Goal: Task Accomplishment & Management: Use online tool/utility

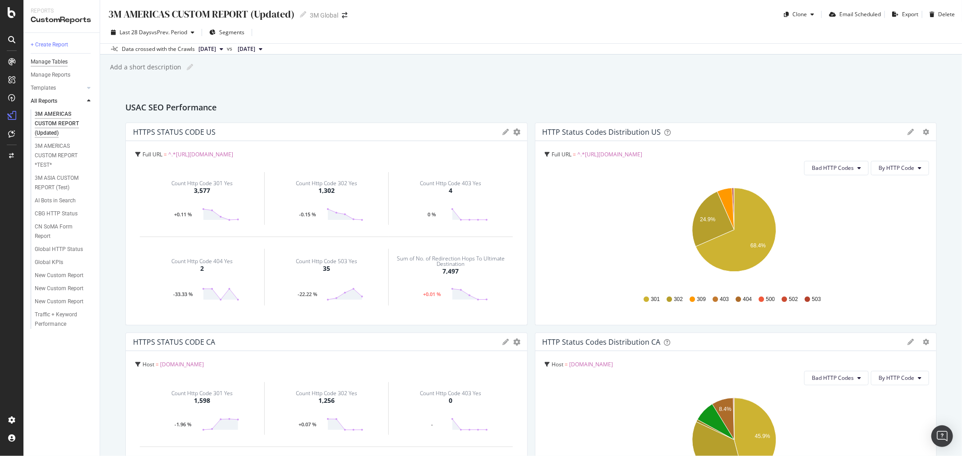
click at [55, 58] on div "Manage Tables" at bounding box center [49, 61] width 37 height 9
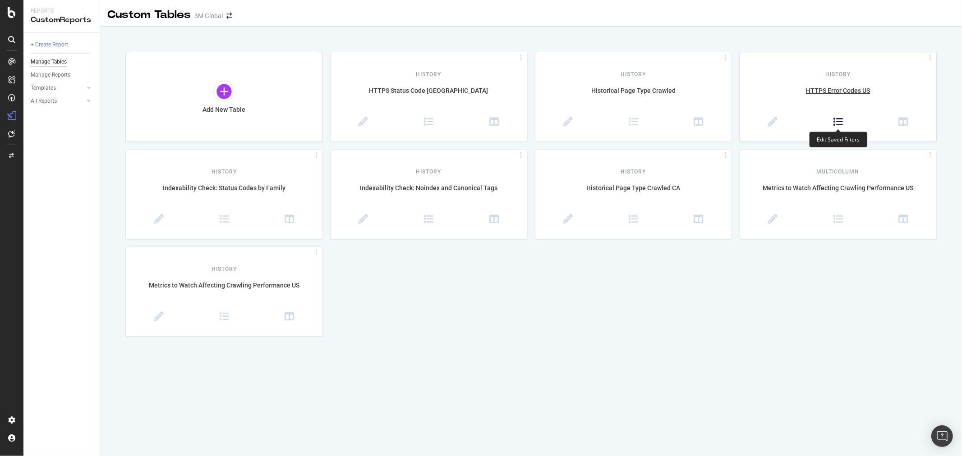
click at [839, 122] on icon at bounding box center [838, 122] width 10 height 10
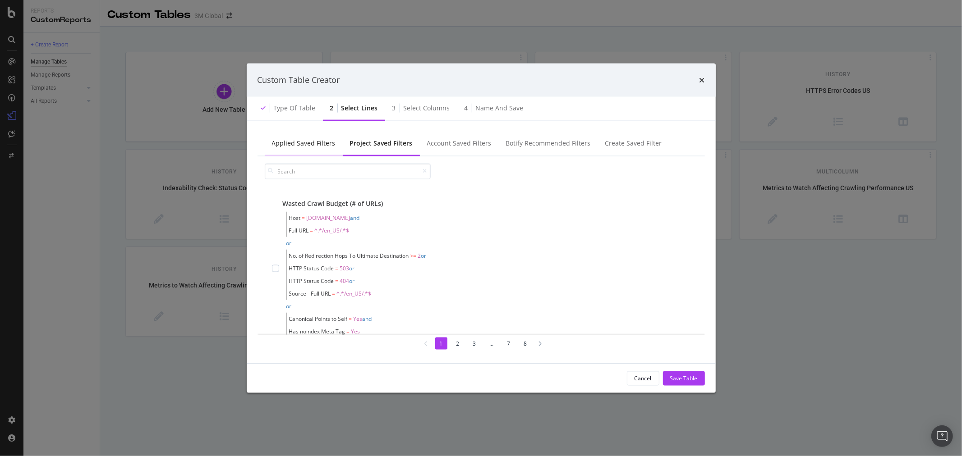
click at [300, 136] on div "Applied Saved Filters" at bounding box center [304, 143] width 78 height 25
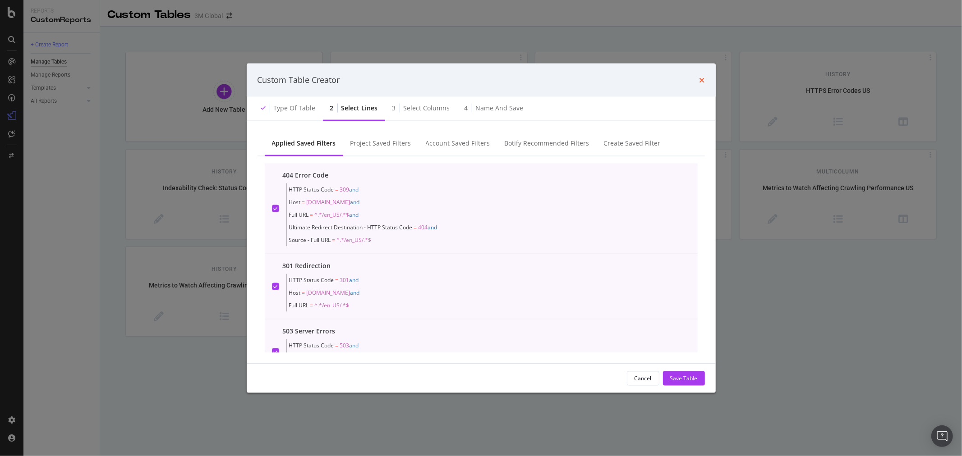
click at [702, 82] on icon "times" at bounding box center [701, 79] width 5 height 7
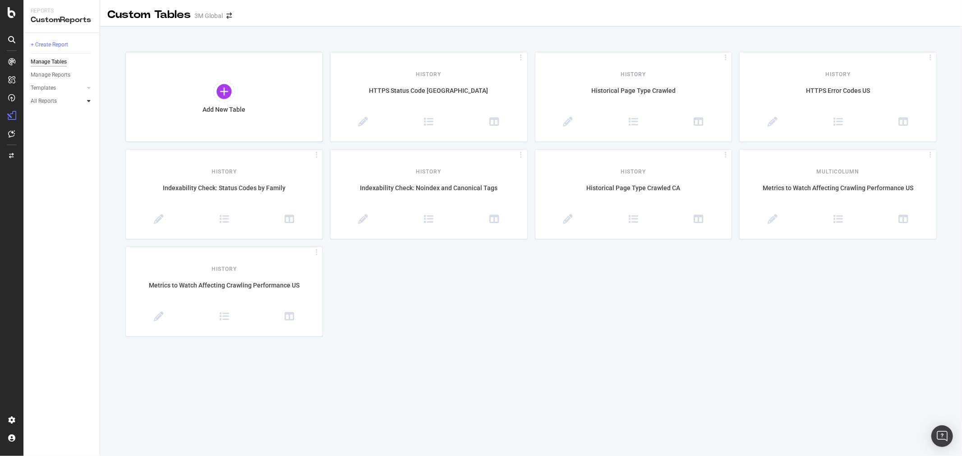
click at [91, 100] on div at bounding box center [88, 101] width 9 height 9
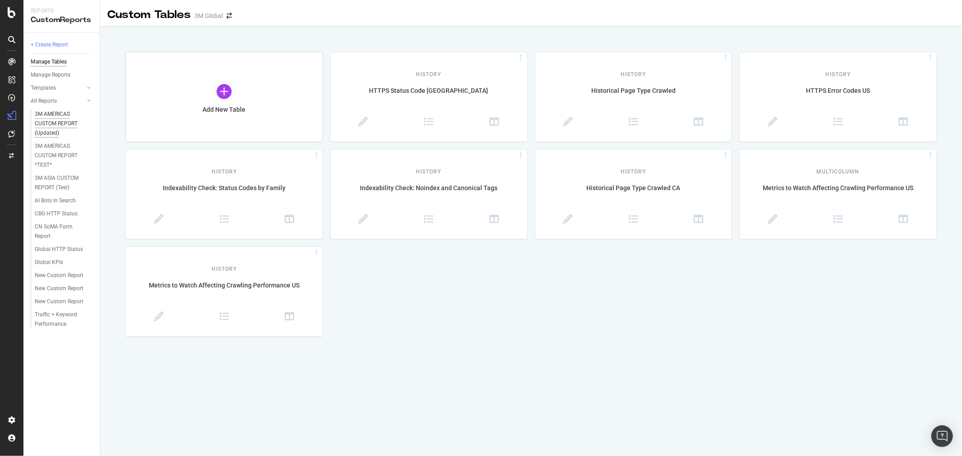
click at [71, 118] on div "3M AMERICAS CUSTOM REPORT (Updated)" at bounding box center [62, 124] width 54 height 28
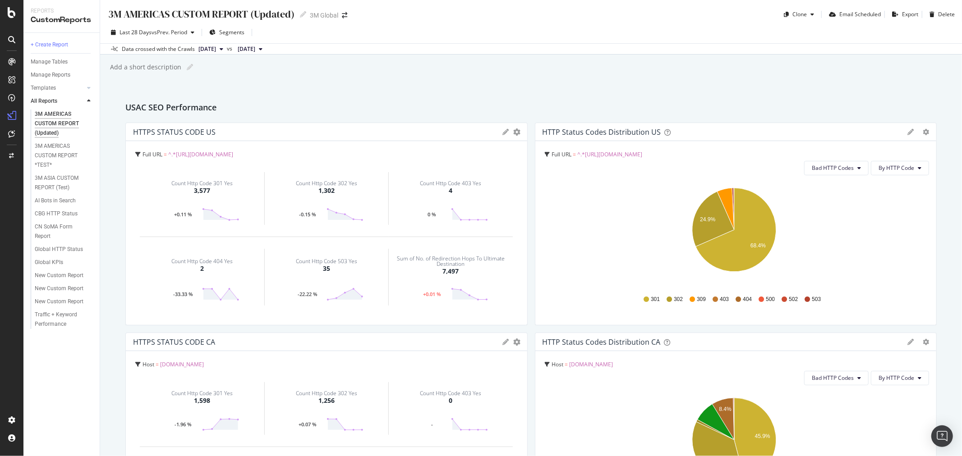
click at [503, 132] on icon at bounding box center [506, 132] width 6 height 6
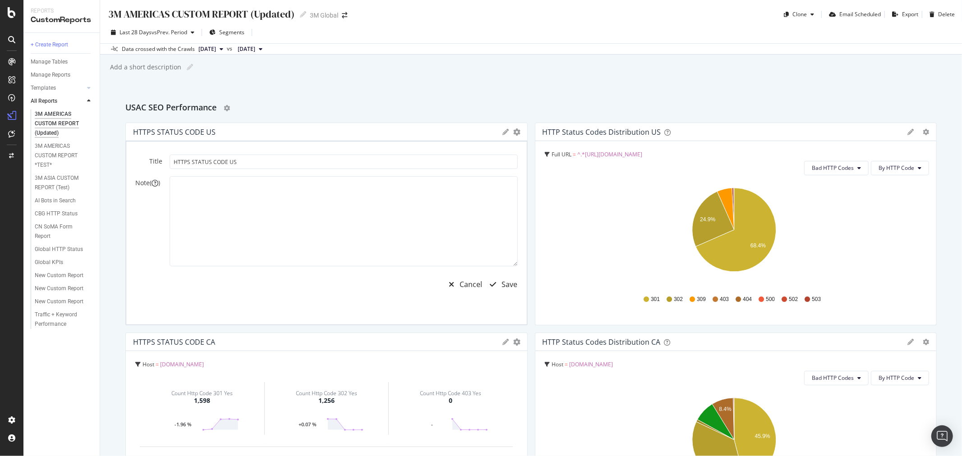
click at [520, 111] on div "USAC SEO Performance" at bounding box center [530, 108] width 811 height 14
click at [514, 133] on icon "gear" at bounding box center [517, 132] width 7 height 7
click at [467, 282] on div "Cancel" at bounding box center [471, 285] width 23 height 10
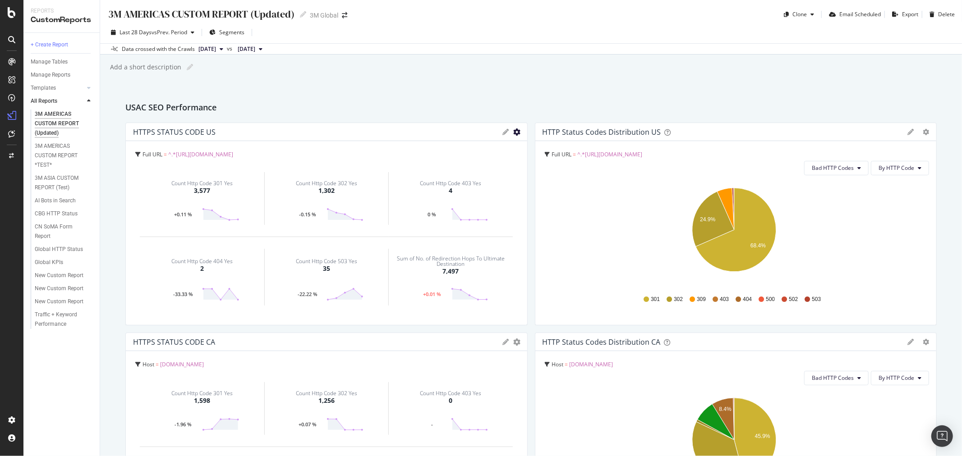
click at [514, 131] on icon "gear" at bounding box center [517, 132] width 7 height 7
click at [485, 197] on span "Edit Filter" at bounding box center [480, 200] width 94 height 12
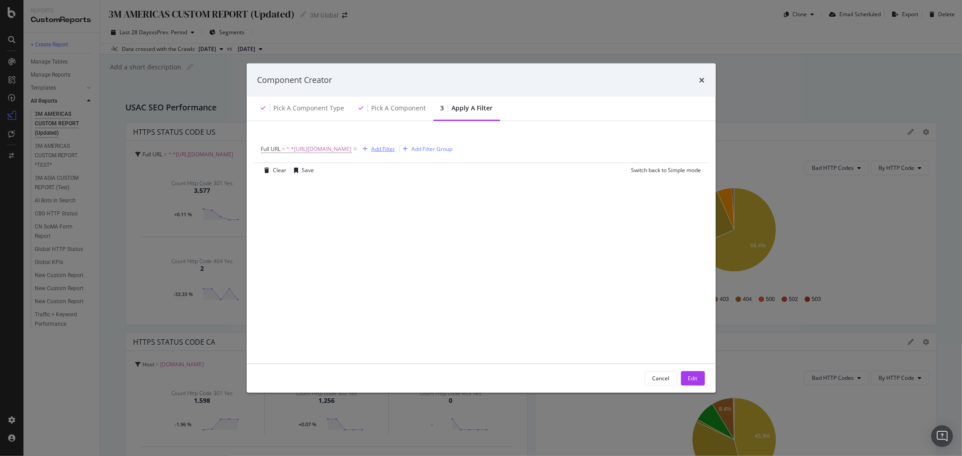
click at [395, 149] on div "Add Filter" at bounding box center [384, 149] width 24 height 8
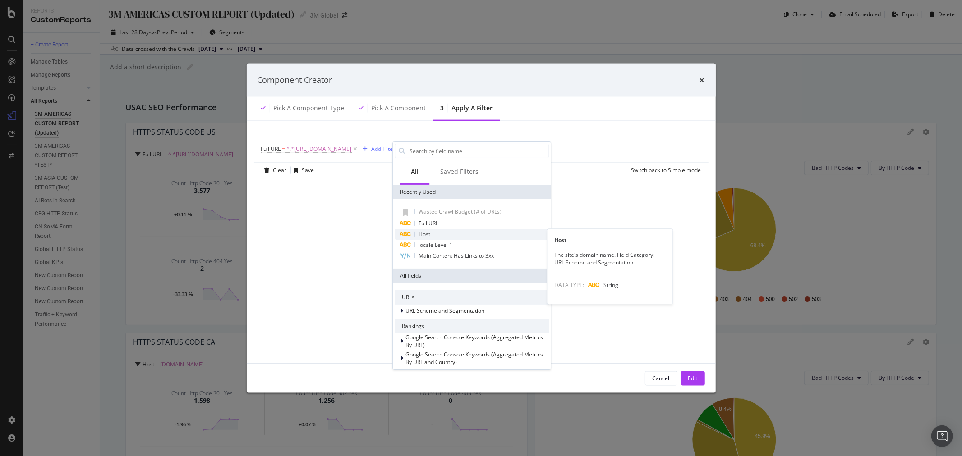
click at [447, 237] on div "Host" at bounding box center [472, 234] width 154 height 11
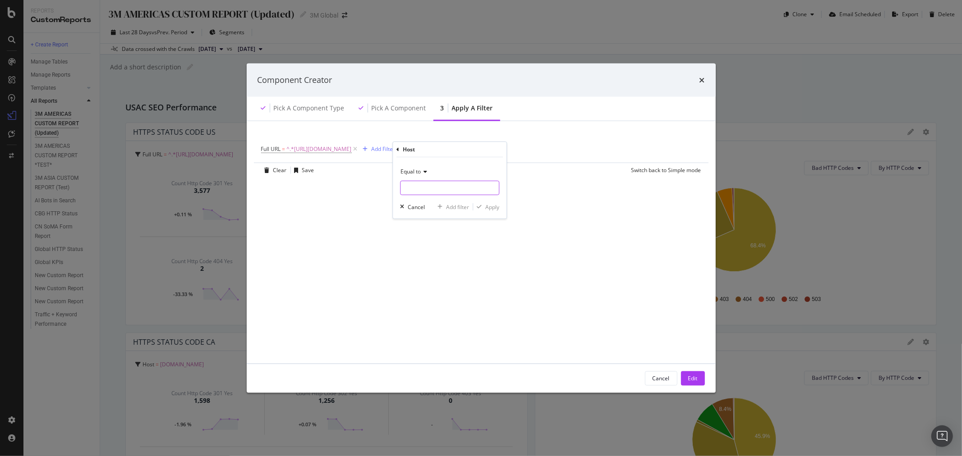
click at [438, 189] on input "modal" at bounding box center [449, 188] width 98 height 14
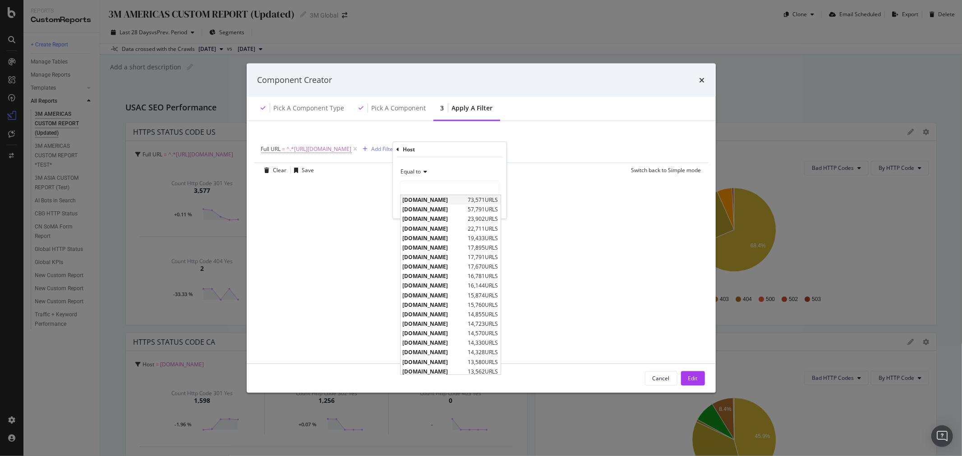
click at [438, 200] on span "www.3m.com" at bounding box center [434, 200] width 63 height 8
type input "www.3m.com"
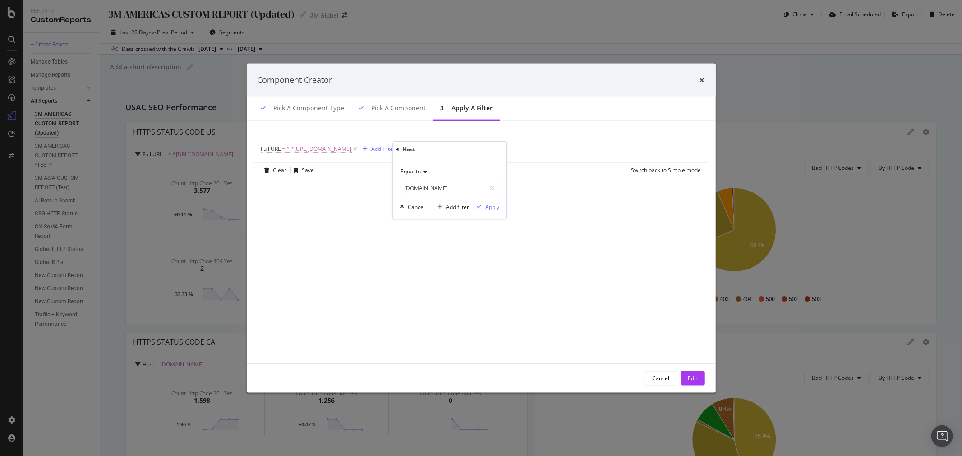
click at [492, 206] on div "Apply" at bounding box center [492, 207] width 14 height 8
click at [352, 150] on span "^.*https://www.3m.com/3M/en_US/.*$" at bounding box center [319, 149] width 65 height 13
click at [362, 186] on icon "modal" at bounding box center [361, 187] width 5 height 6
click at [345, 185] on input "modal" at bounding box center [318, 186] width 98 height 14
type input "/en_US/"
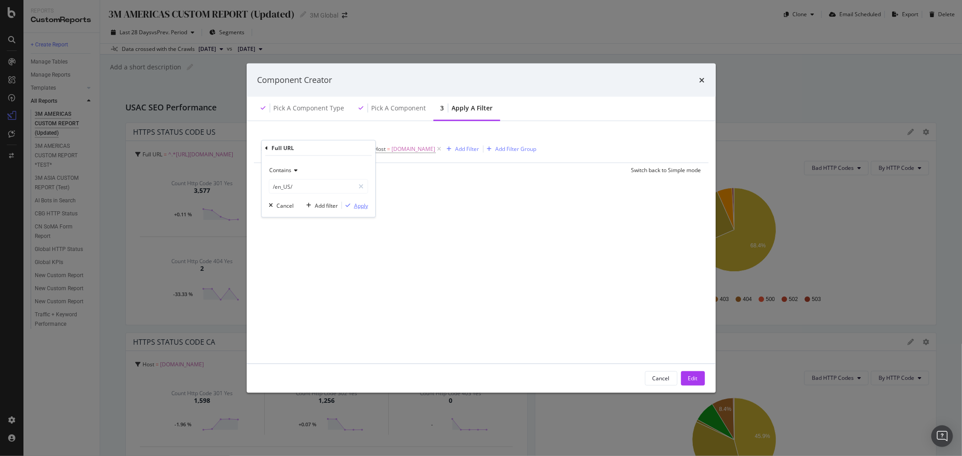
click at [360, 209] on div "Apply" at bounding box center [361, 206] width 14 height 8
click at [694, 376] on div "Edit" at bounding box center [692, 379] width 9 height 8
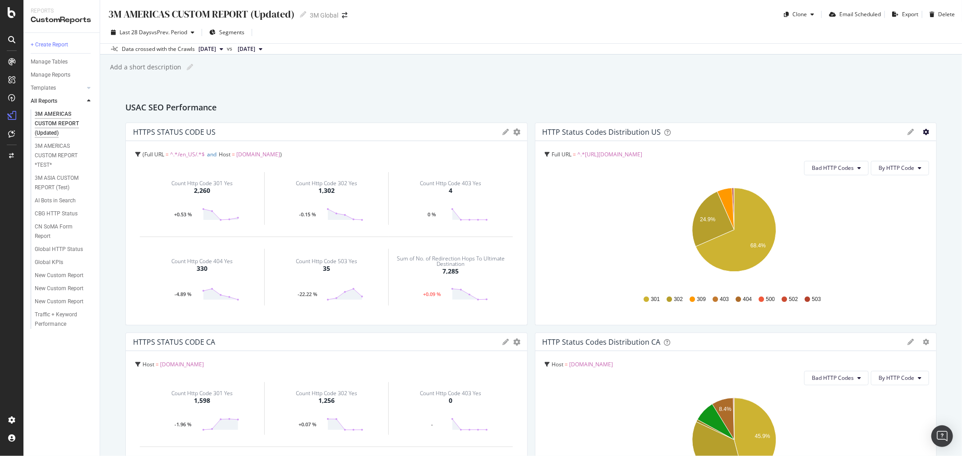
click at [923, 131] on icon "gear" at bounding box center [926, 132] width 6 height 6
click at [883, 183] on span "Edit Filter" at bounding box center [890, 183] width 92 height 12
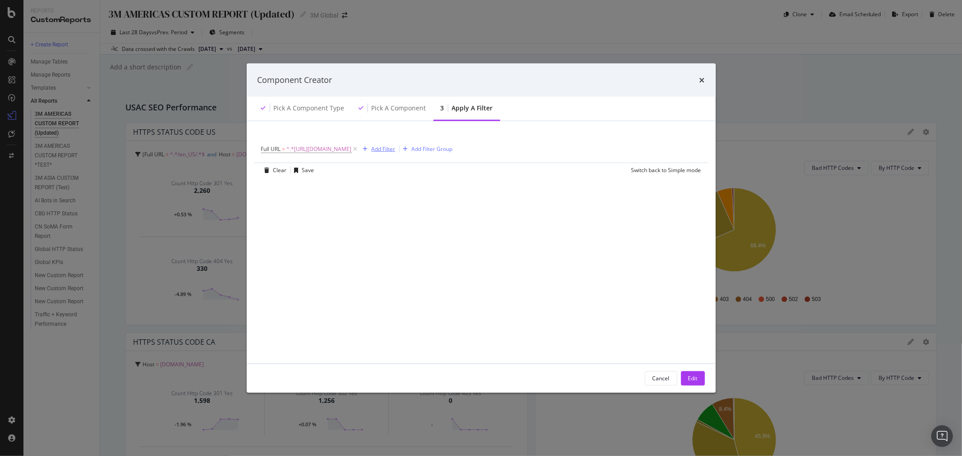
click at [395, 150] on div "Add Filter" at bounding box center [384, 149] width 24 height 8
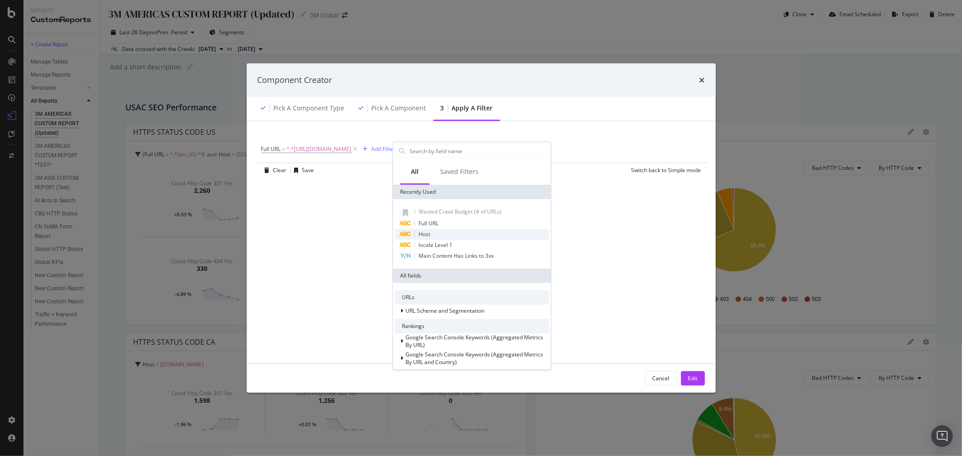
click at [439, 234] on div "Host" at bounding box center [472, 234] width 154 height 11
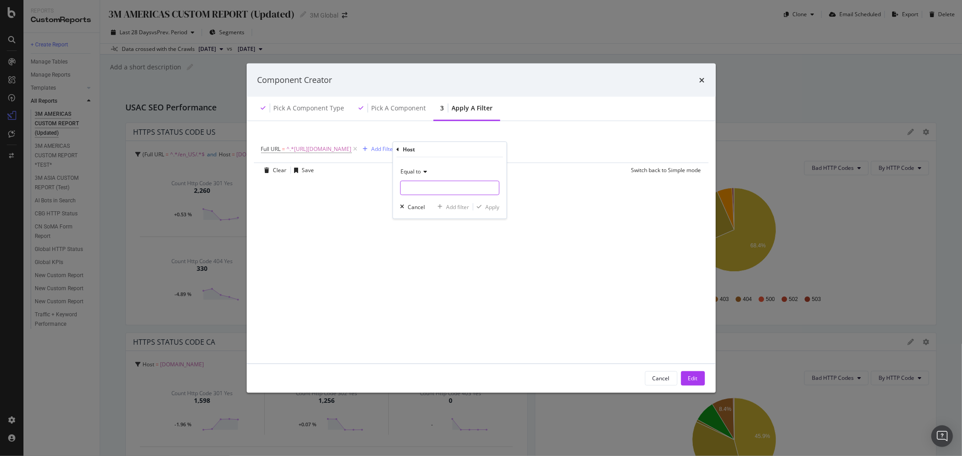
click at [447, 189] on input "modal" at bounding box center [449, 188] width 98 height 14
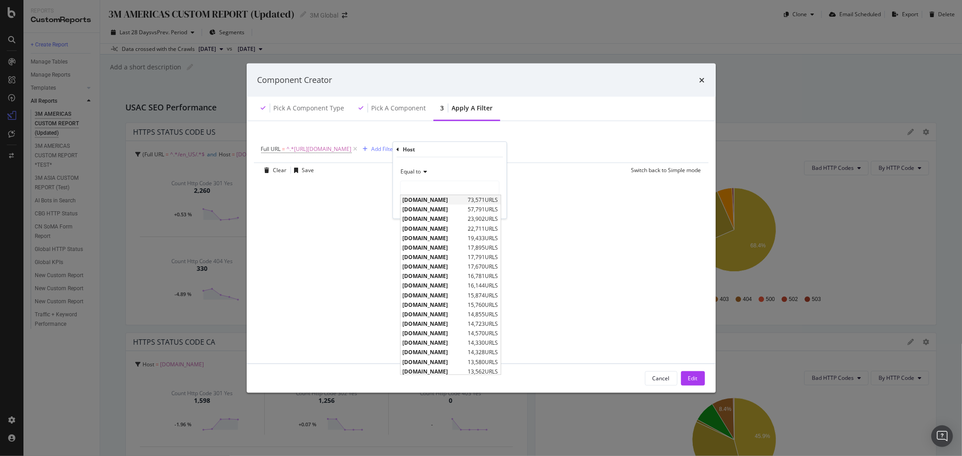
click at [446, 203] on span "www.3m.com" at bounding box center [434, 200] width 63 height 8
type input "www.3m.com"
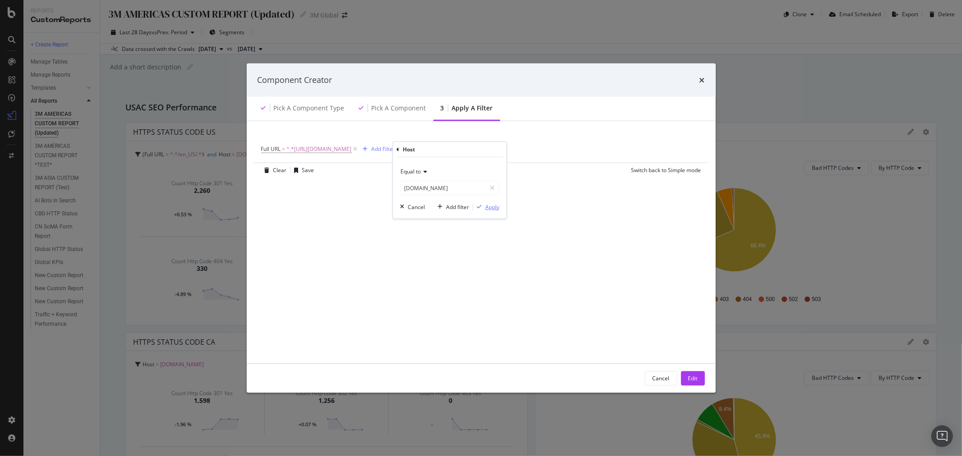
click at [495, 208] on div "Apply" at bounding box center [492, 207] width 14 height 8
click at [352, 148] on span "^.*https://www.3m.com/3M/en_US/.*$" at bounding box center [319, 149] width 65 height 13
click at [361, 188] on icon "modal" at bounding box center [361, 187] width 5 height 6
click at [346, 186] on input "modal" at bounding box center [318, 186] width 98 height 14
type input "/en_US/"
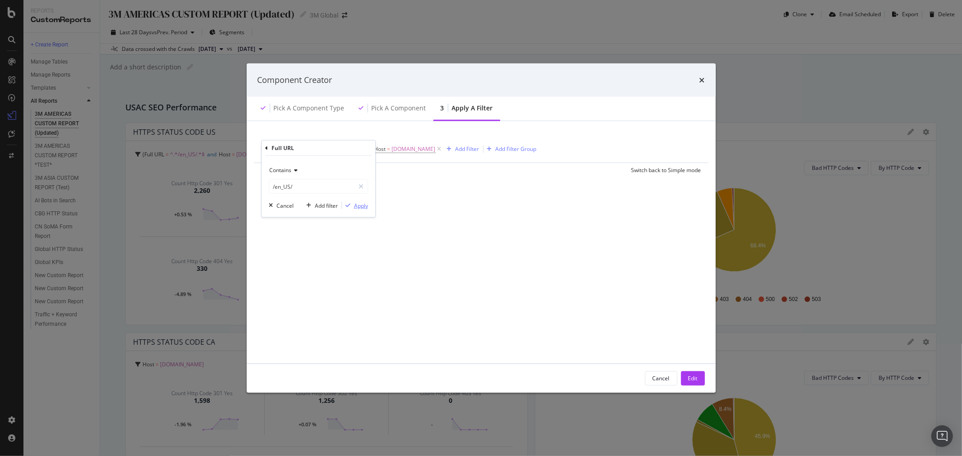
click at [362, 205] on div "Apply" at bounding box center [361, 206] width 14 height 8
click at [307, 174] on div "Save" at bounding box center [308, 170] width 12 height 8
click at [694, 380] on div "Edit" at bounding box center [692, 379] width 9 height 8
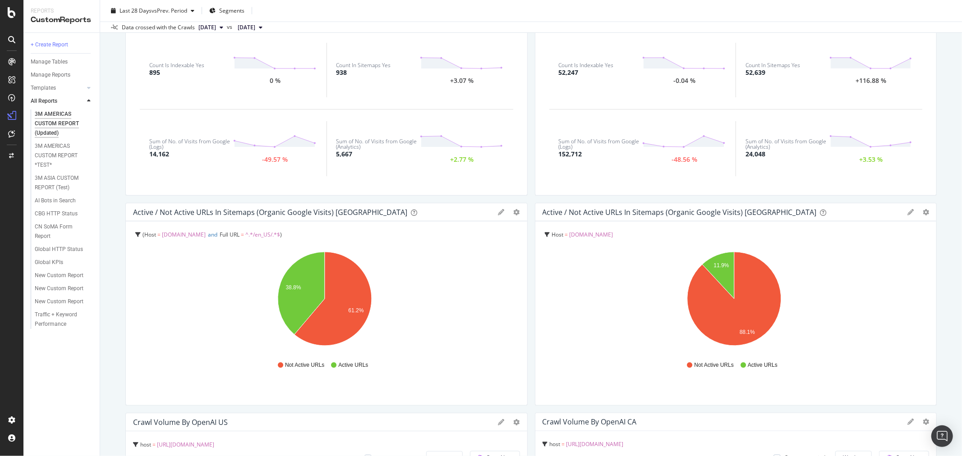
scroll to position [1553, 0]
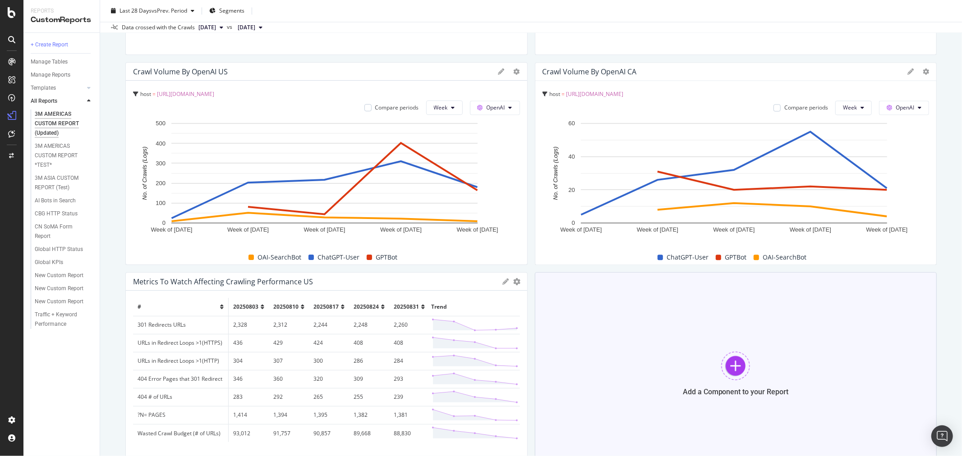
click at [734, 368] on div at bounding box center [735, 366] width 29 height 29
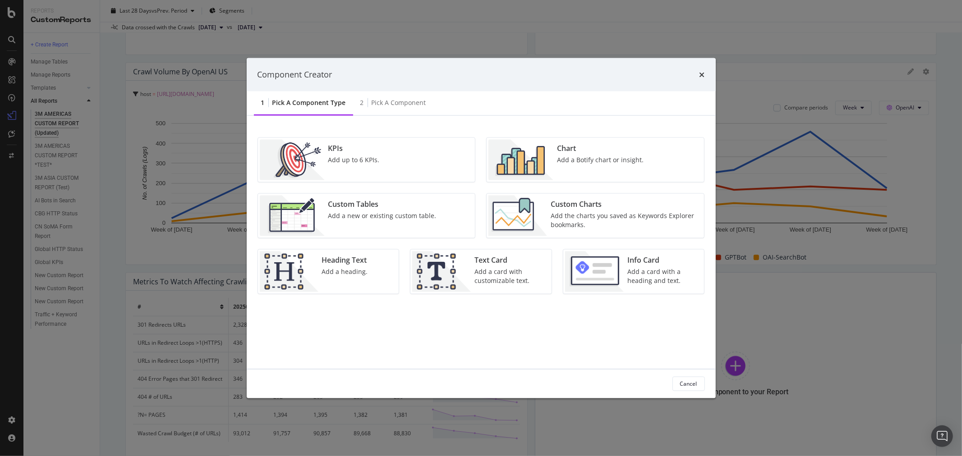
click at [600, 151] on div "Chart" at bounding box center [600, 148] width 87 height 10
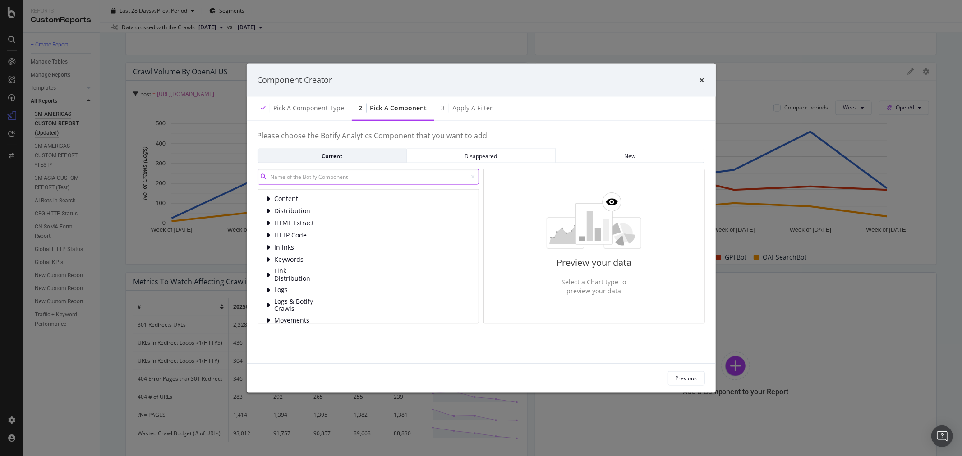
click at [376, 177] on input "modal" at bounding box center [368, 177] width 221 height 16
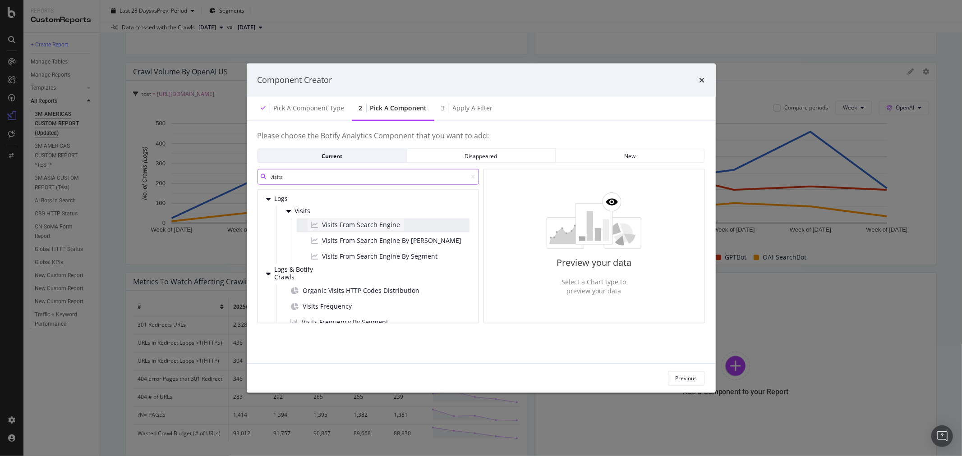
type input "visits"
click at [382, 223] on span "Visits From Search Engine" at bounding box center [361, 225] width 78 height 9
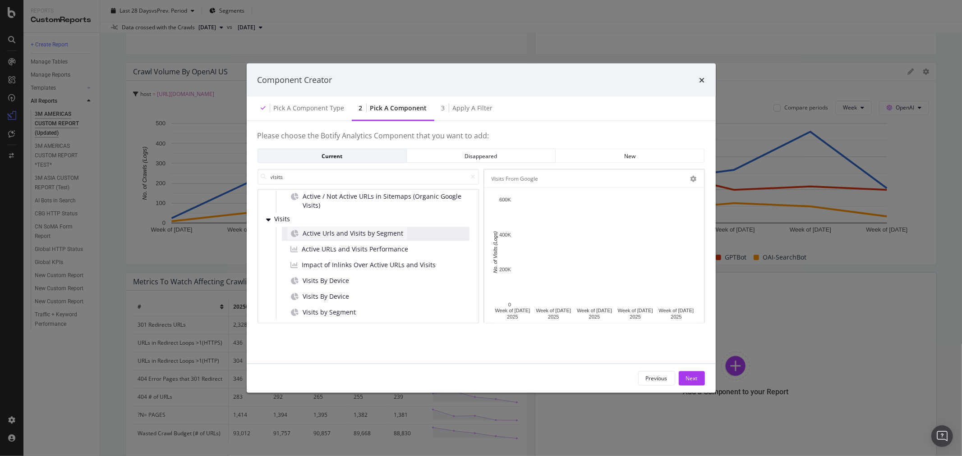
scroll to position [155, 0]
click at [392, 244] on span "Active URLs and Visits Performance" at bounding box center [355, 248] width 106 height 9
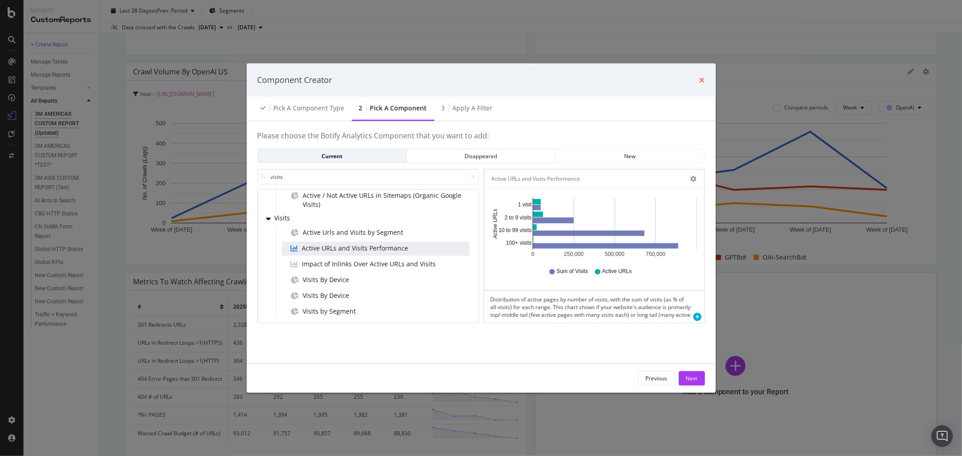
click at [701, 79] on icon "times" at bounding box center [701, 79] width 5 height 7
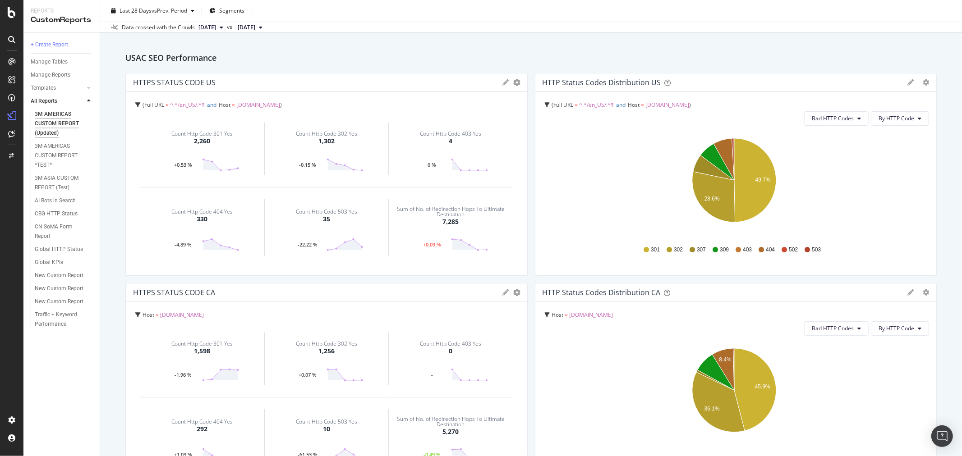
scroll to position [0, 0]
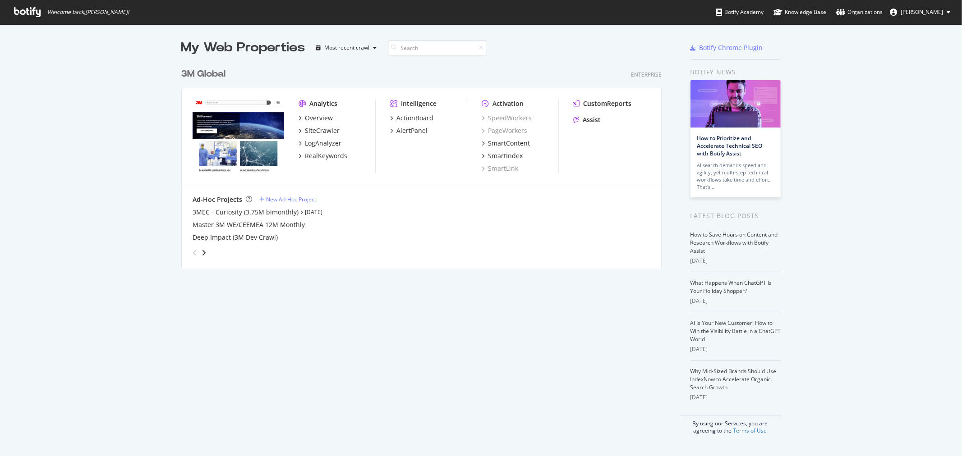
scroll to position [449, 947]
click at [212, 74] on div "3M Global" at bounding box center [203, 74] width 44 height 13
